Goal: Task Accomplishment & Management: Use online tool/utility

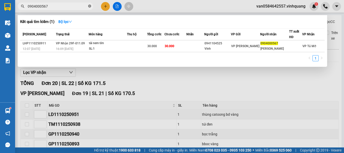
click at [90, 6] on icon "close-circle" at bounding box center [89, 6] width 3 height 3
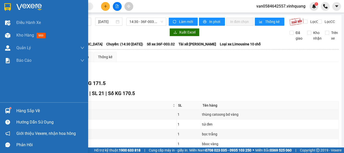
click at [12, 109] on div "Hàng sắp về" at bounding box center [44, 110] width 88 height 11
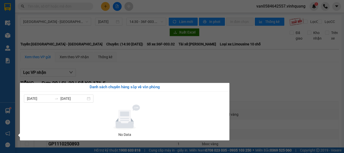
click at [136, 70] on section "Kết quả tìm kiếm ( 1 ) Bộ lọc Mã ĐH Trạng thái Món hàng Thu hộ Tổng cước Chưa c…" at bounding box center [172, 76] width 344 height 153
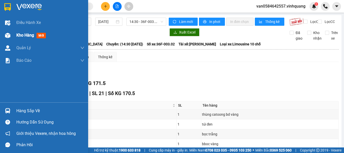
click at [21, 35] on span "Kho hàng" at bounding box center [25, 35] width 18 height 5
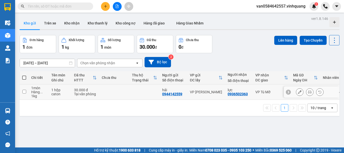
click at [28, 92] on td at bounding box center [24, 91] width 9 height 15
checkbox input "true"
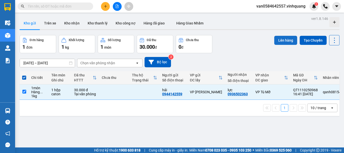
click at [281, 40] on button "Lên hàng" at bounding box center [285, 40] width 23 height 9
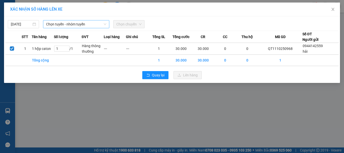
click at [82, 24] on span "Chọn tuyến - nhóm tuyến" at bounding box center [76, 24] width 60 height 8
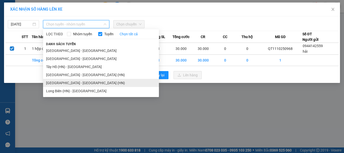
click at [88, 79] on li "[GEOGRAPHIC_DATA] - [GEOGRAPHIC_DATA] (HN)" at bounding box center [101, 83] width 116 height 8
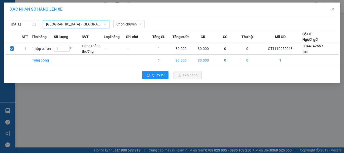
click at [87, 24] on span "[GEOGRAPHIC_DATA] - [GEOGRAPHIC_DATA] (HN)" at bounding box center [76, 24] width 60 height 8
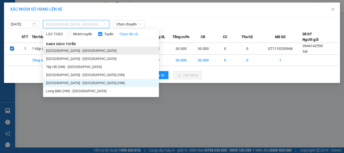
click at [77, 51] on li "[GEOGRAPHIC_DATA] - [GEOGRAPHIC_DATA]" at bounding box center [101, 51] width 116 height 8
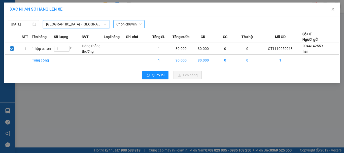
click at [131, 25] on span "Chọn chuyến" at bounding box center [128, 24] width 25 height 8
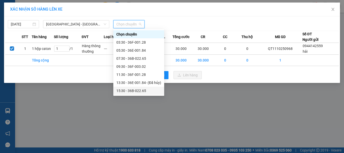
scroll to position [8, 0]
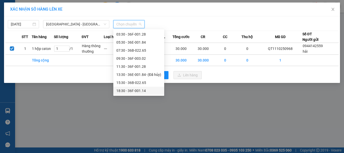
click at [132, 89] on div "18:30 - 36F-001.14" at bounding box center [138, 91] width 45 height 6
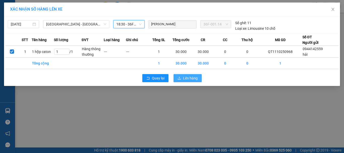
click at [191, 78] on span "Lên hàng" at bounding box center [190, 78] width 15 height 6
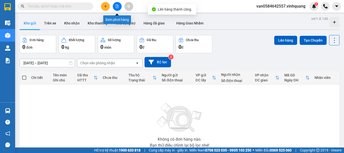
click at [115, 7] on icon "file-add" at bounding box center [117, 7] width 4 height 4
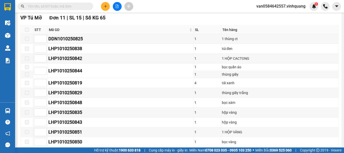
scroll to position [25, 0]
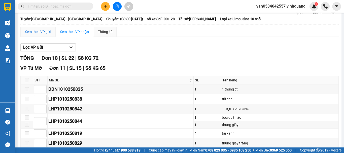
click at [38, 34] on div "Xem theo VP gửi" at bounding box center [38, 32] width 26 height 6
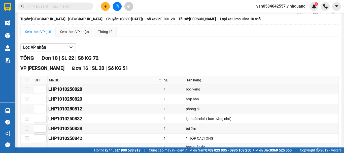
click at [117, 8] on icon "file-add" at bounding box center [117, 7] width 4 height 4
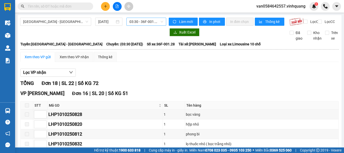
click at [154, 22] on span "03:30 - 36F-001.28" at bounding box center [146, 22] width 34 height 8
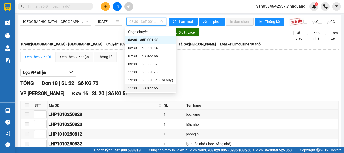
scroll to position [8, 0]
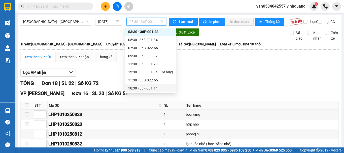
click at [146, 87] on div "18:30 - 36F-001.14" at bounding box center [150, 88] width 45 height 6
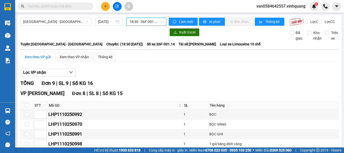
click at [59, 6] on input "text" at bounding box center [57, 7] width 59 height 6
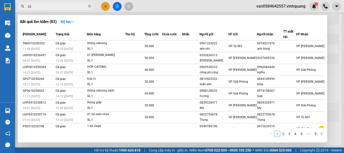
scroll to position [25, 0]
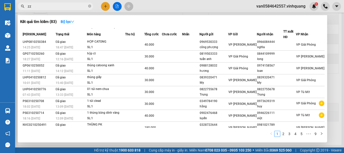
type input "zz"
click at [333, 91] on div at bounding box center [172, 76] width 344 height 153
